Goal: Check status: Check status

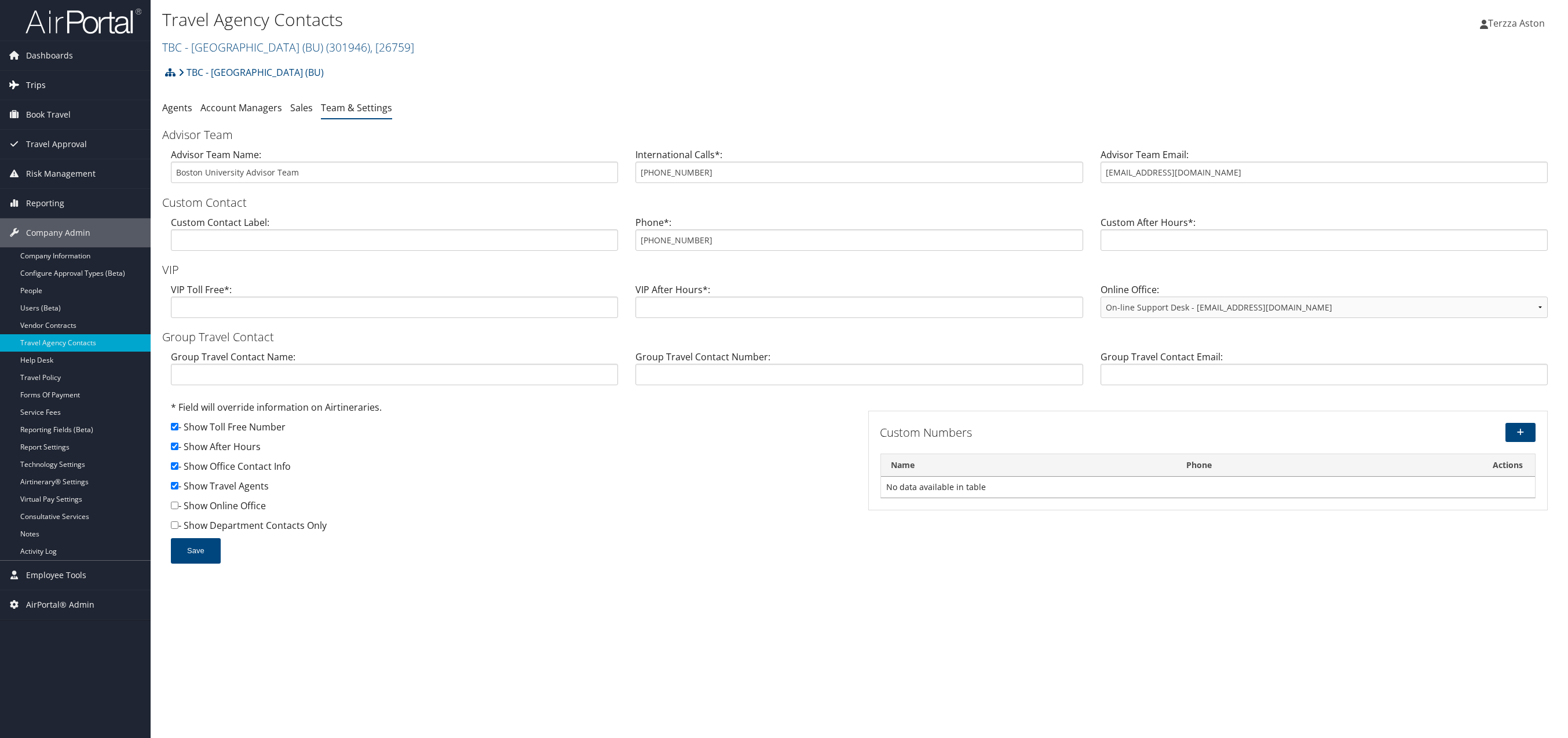
click at [36, 85] on span "Trips" at bounding box center [35, 85] width 20 height 29
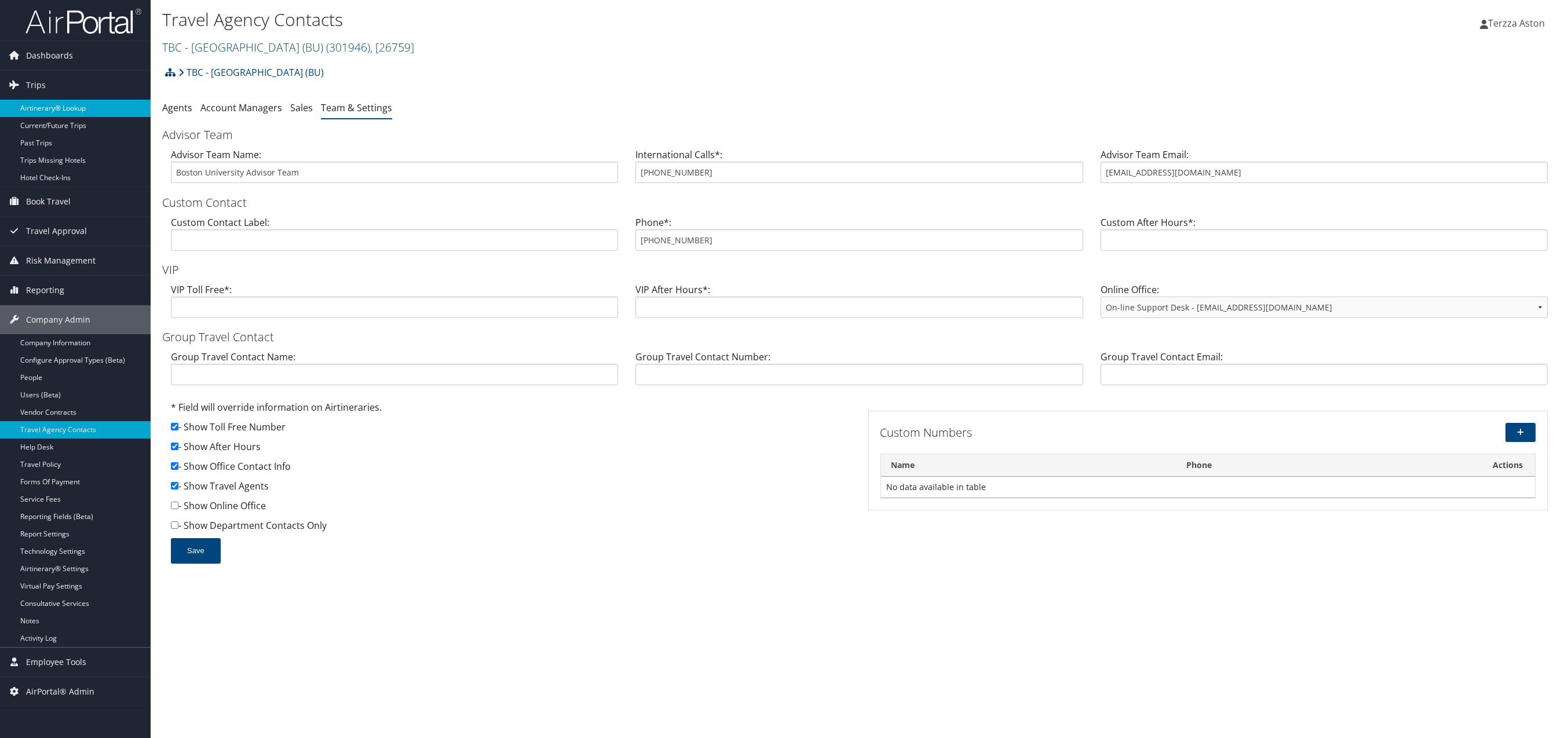
click at [53, 107] on link "Airtinerary® Lookup" at bounding box center [75, 109] width 151 height 17
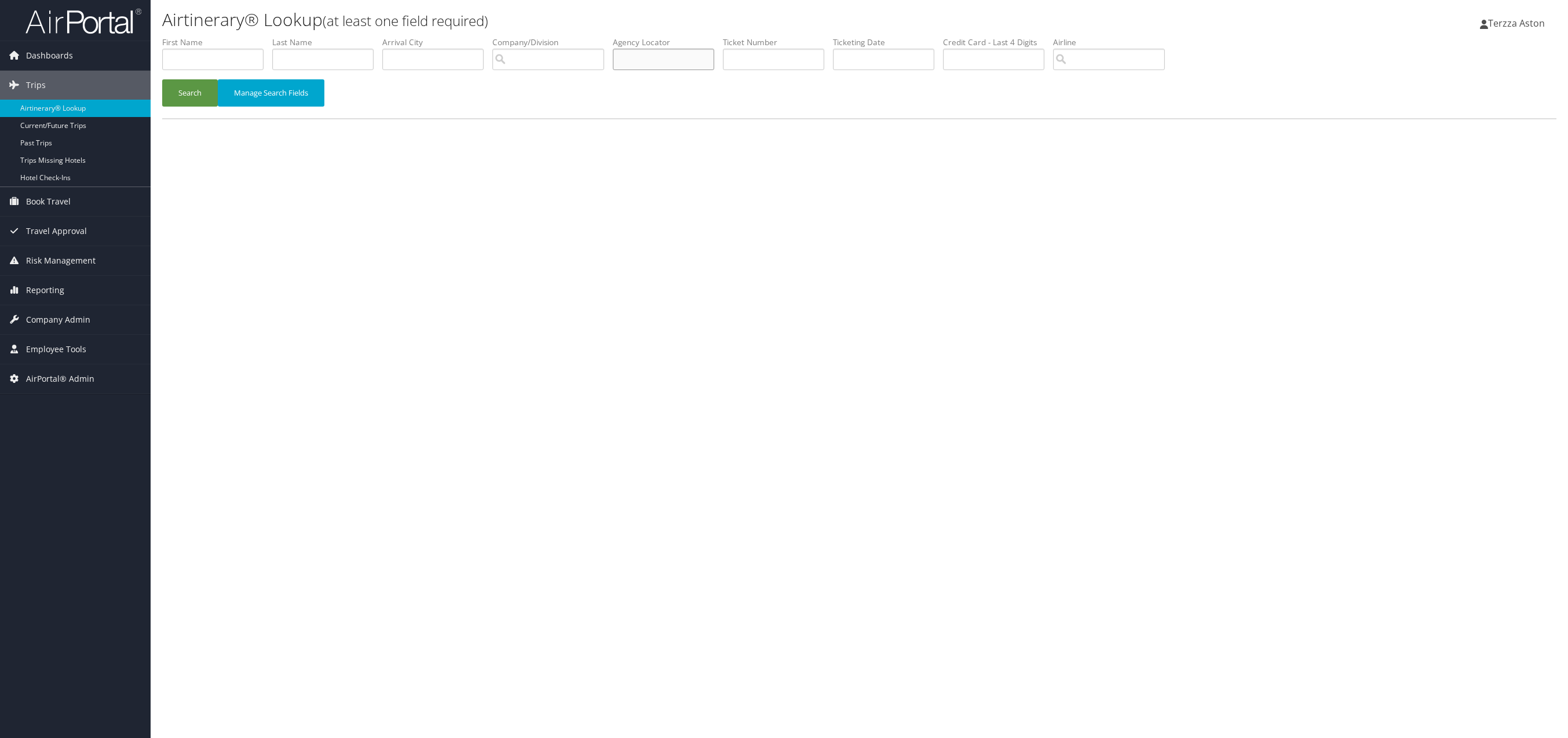
click at [649, 59] on input "text" at bounding box center [664, 59] width 102 height 22
click at [162, 79] on button "Search" at bounding box center [190, 93] width 56 height 28
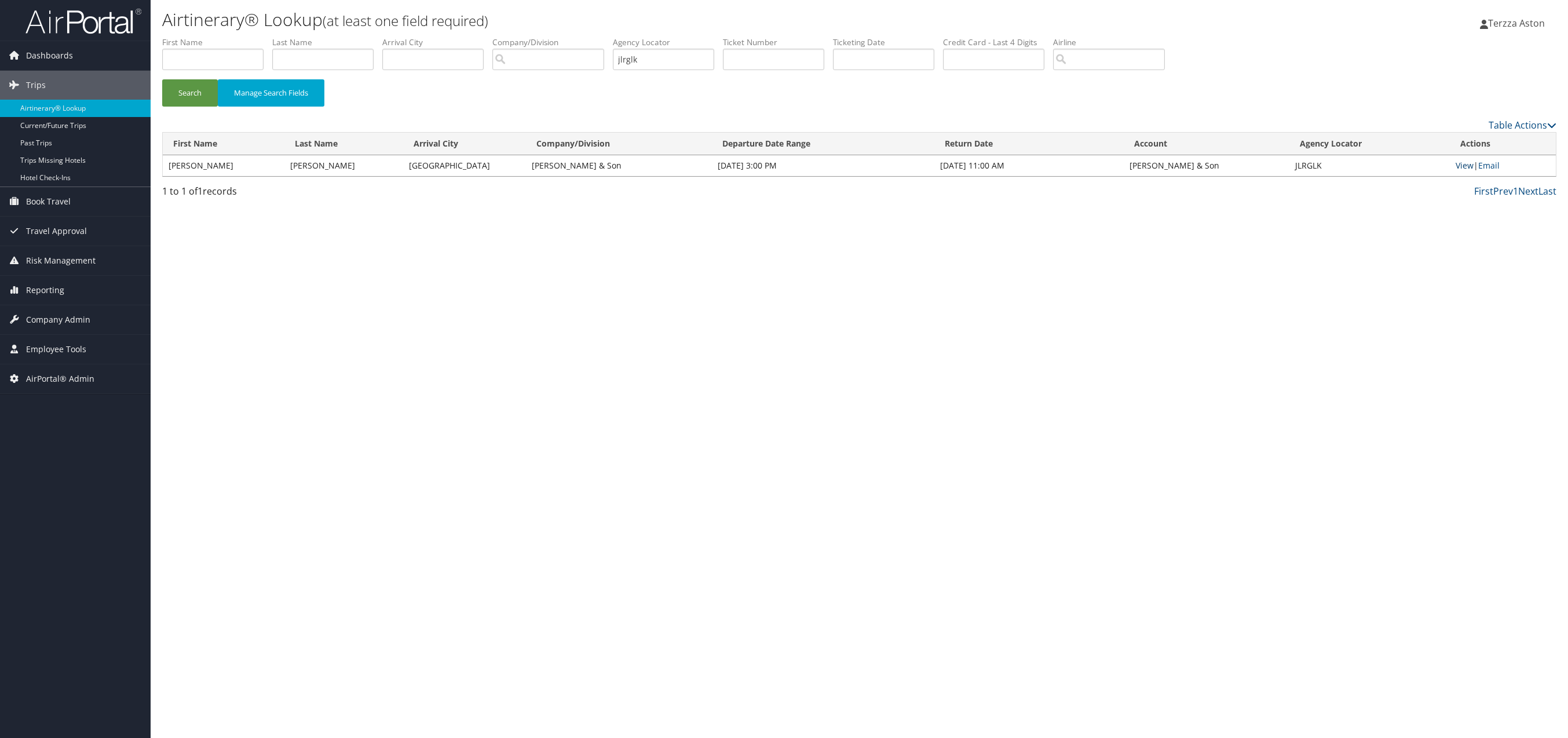
click at [1460, 163] on link "View" at bounding box center [1465, 165] width 18 height 11
drag, startPoint x: 668, startPoint y: 65, endPoint x: 529, endPoint y: 66, distance: 139.0
click at [529, 36] on ul "First Name Last Name Departure City Arrival City Company/Division Airport/City …" at bounding box center [859, 36] width 1394 height 0
type input "cvx76r"
click at [162, 79] on button "Search" at bounding box center [190, 93] width 56 height 28
